Goal: Information Seeking & Learning: Find specific fact

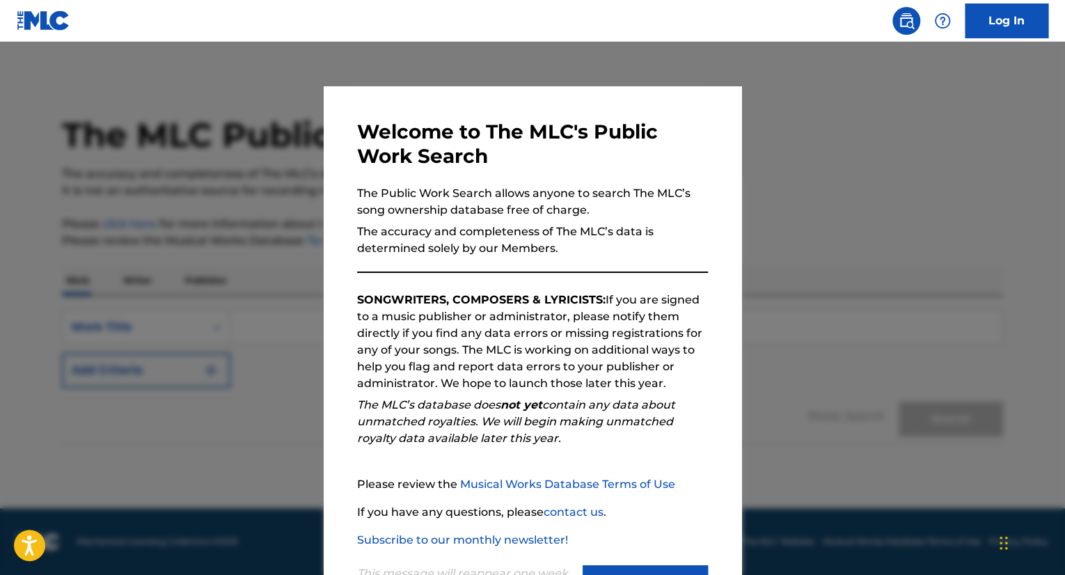
click at [212, 198] on div at bounding box center [532, 329] width 1065 height 575
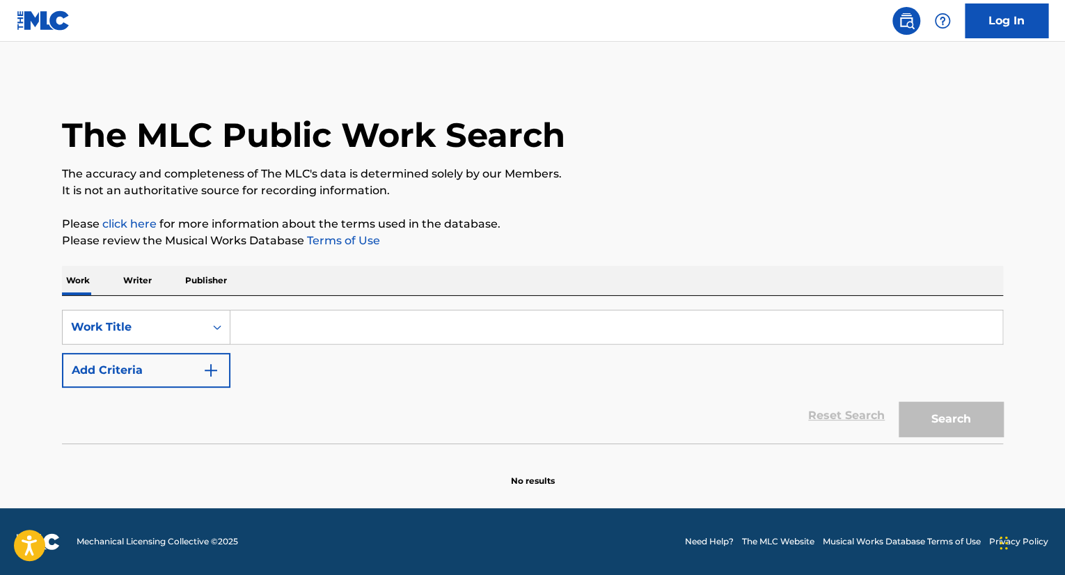
click at [318, 322] on input "Search Form" at bounding box center [616, 326] width 772 height 33
type input "rock"
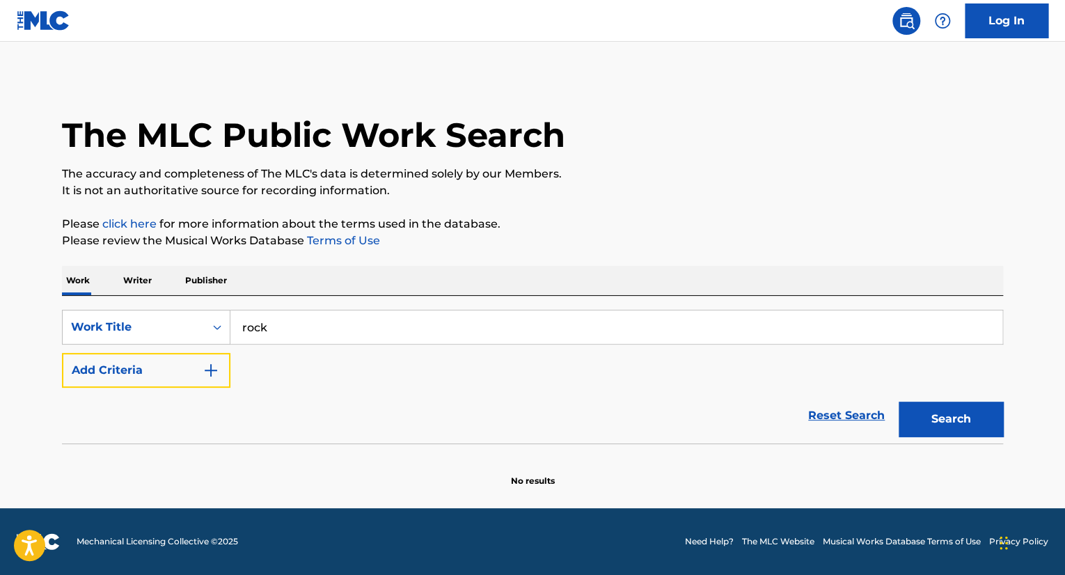
drag, startPoint x: 176, startPoint y: 365, endPoint x: 180, endPoint y: 351, distance: 14.5
click at [176, 365] on button "Add Criteria" at bounding box center [146, 370] width 168 height 35
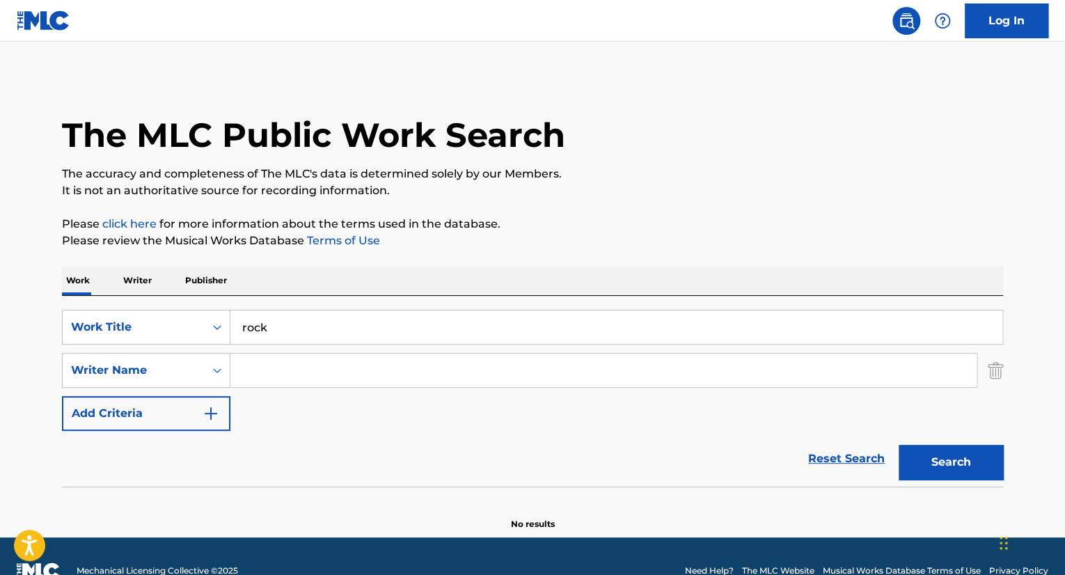
click at [301, 372] on input "Search Form" at bounding box center [603, 369] width 746 height 33
click at [314, 384] on input "Search Form" at bounding box center [603, 369] width 746 height 33
type input "[PERSON_NAME]"
click at [898, 445] on button "Search" at bounding box center [950, 462] width 104 height 35
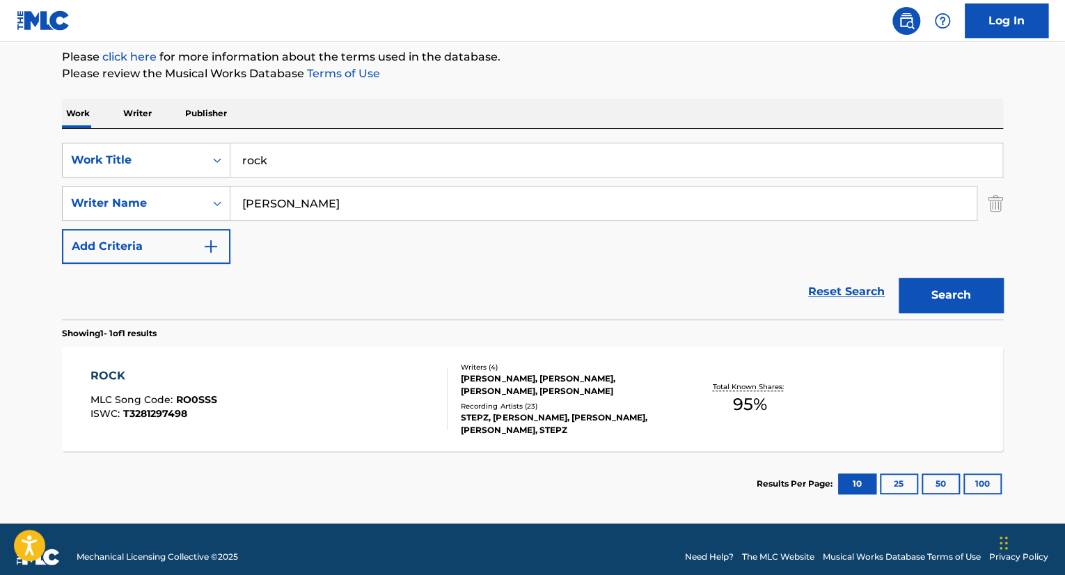
scroll to position [182, 0]
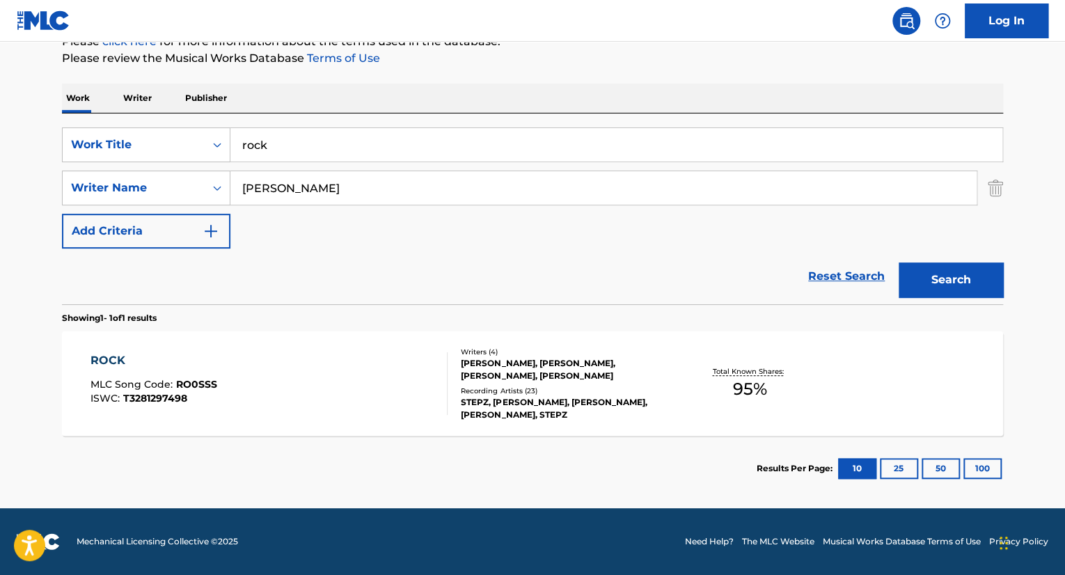
click at [317, 366] on div "ROCK MLC Song Code : RO0SSS ISWC : T3281297498" at bounding box center [269, 383] width 358 height 63
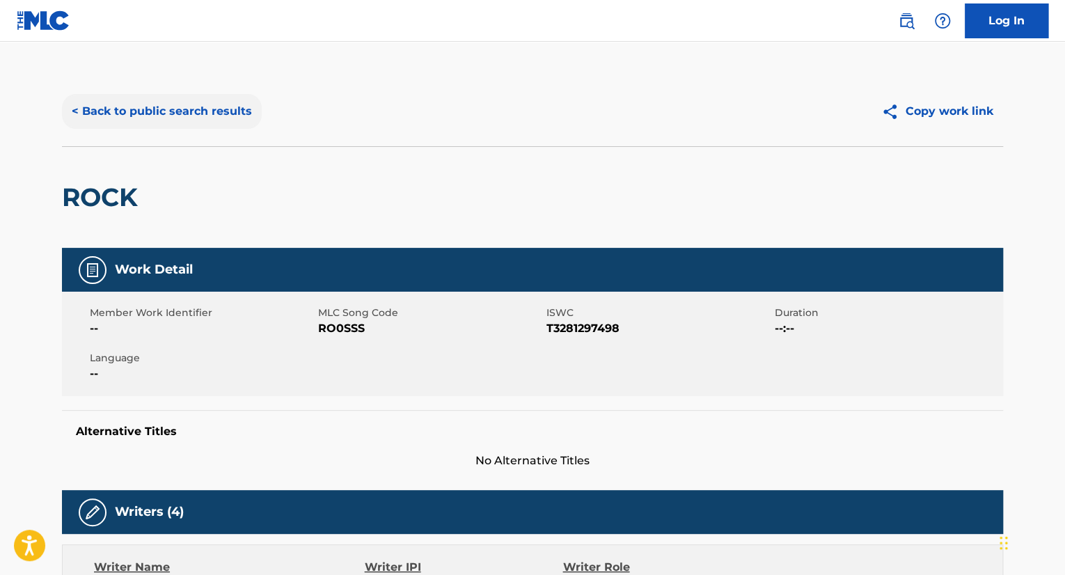
click at [196, 114] on button "< Back to public search results" at bounding box center [162, 111] width 200 height 35
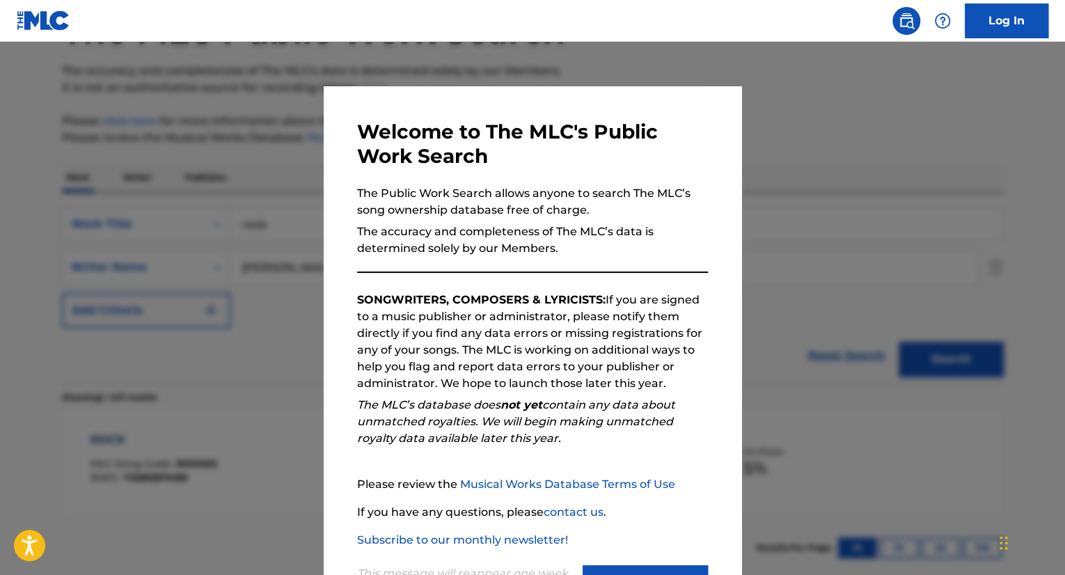
click at [197, 317] on div at bounding box center [532, 329] width 1065 height 575
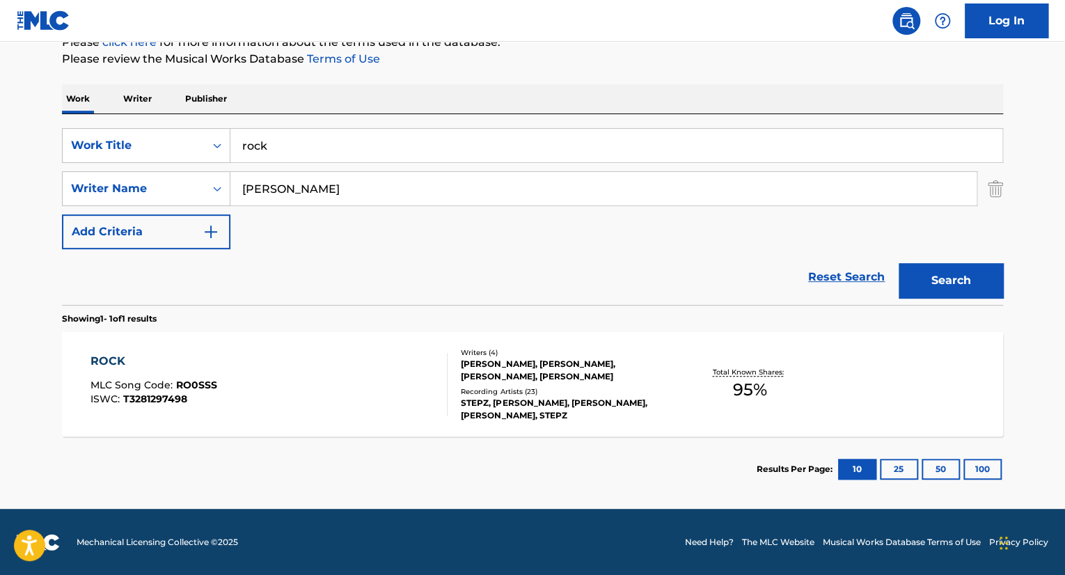
scroll to position [182, 0]
click at [298, 382] on div "ROCK MLC Song Code : RO0SSS ISWC : T3281297498" at bounding box center [269, 383] width 358 height 63
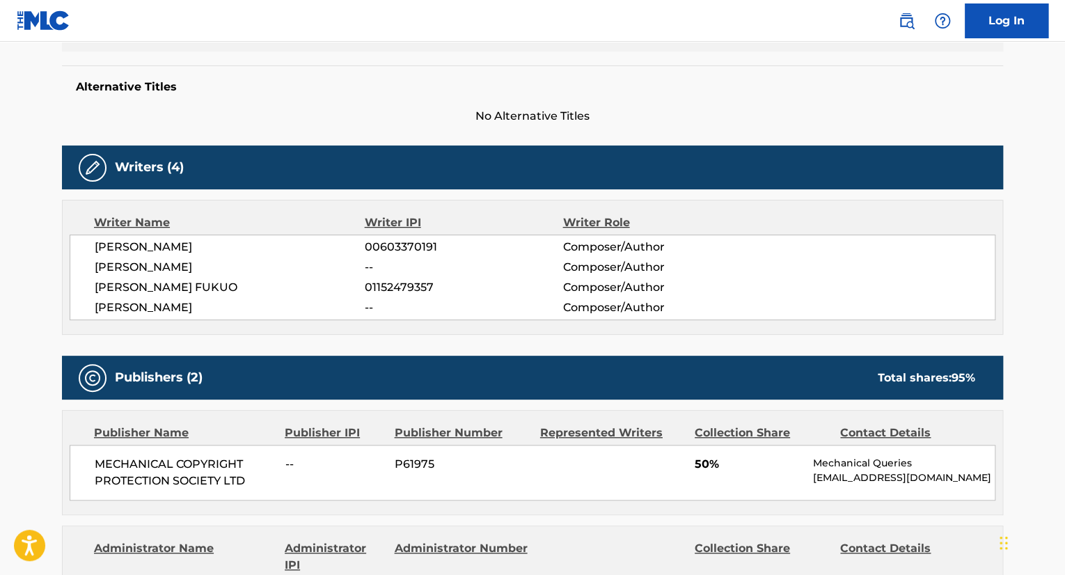
scroll to position [209, 0]
